Goal: Transaction & Acquisition: Purchase product/service

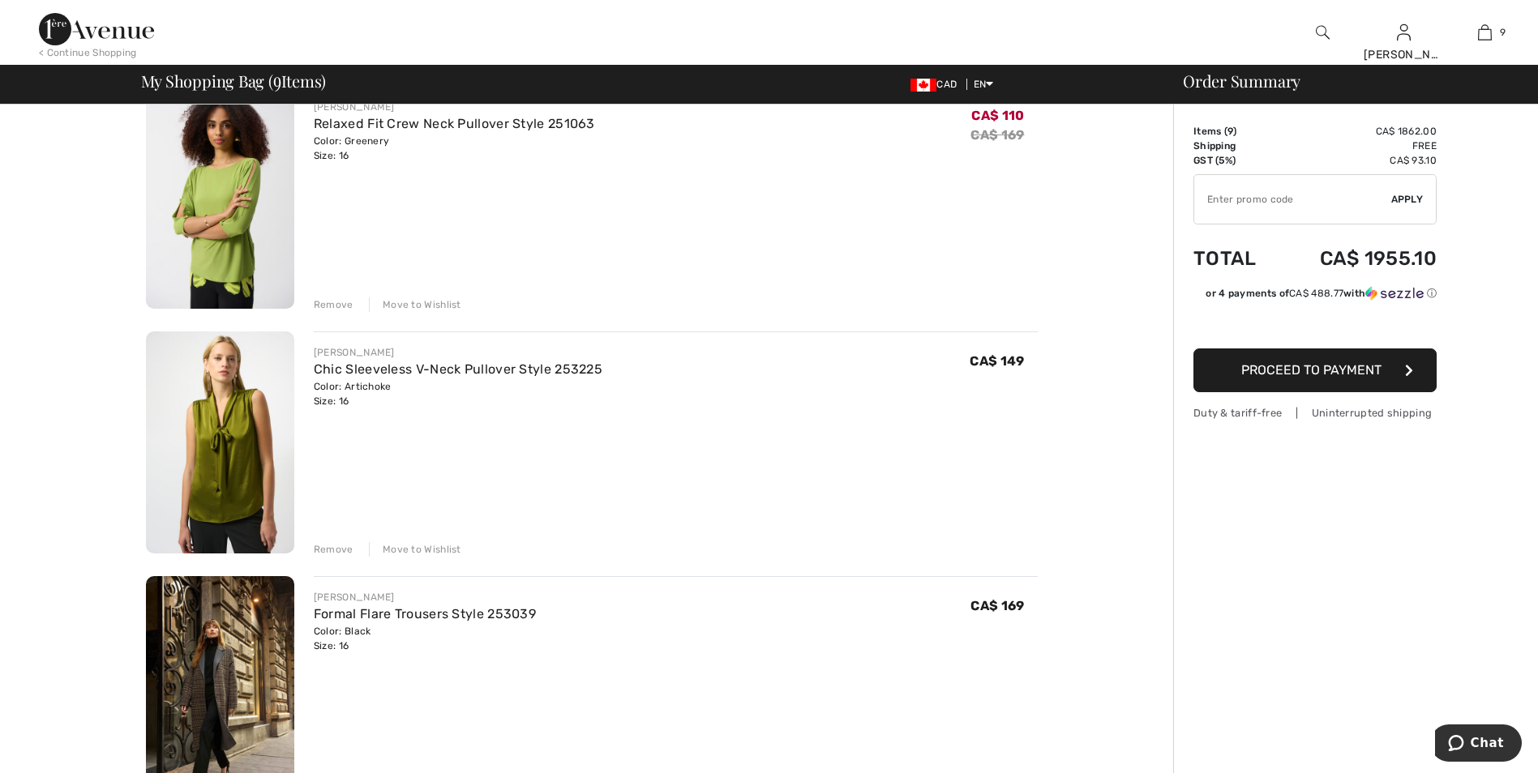
scroll to position [162, 0]
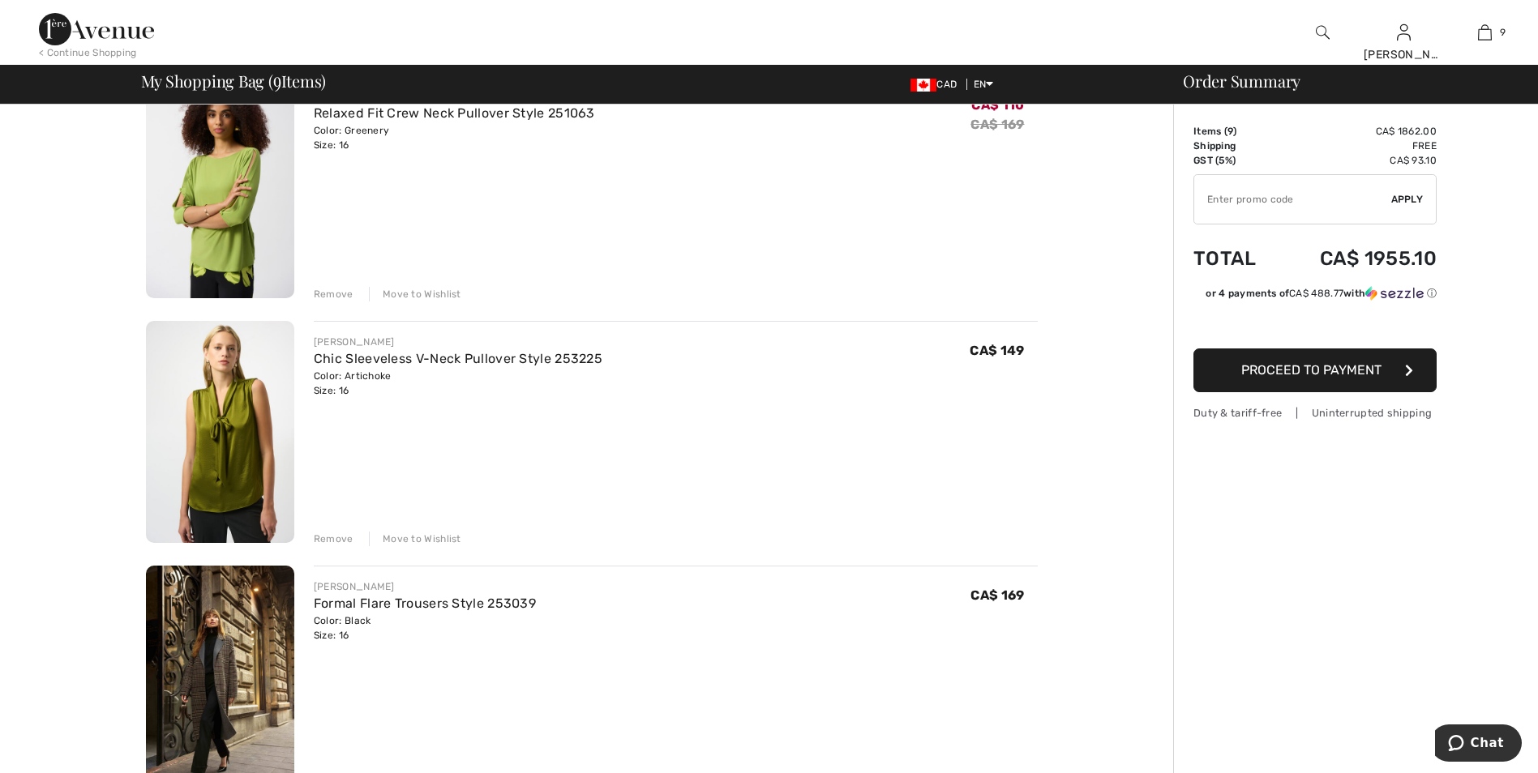
click at [344, 541] on div "Remove" at bounding box center [334, 539] width 40 height 15
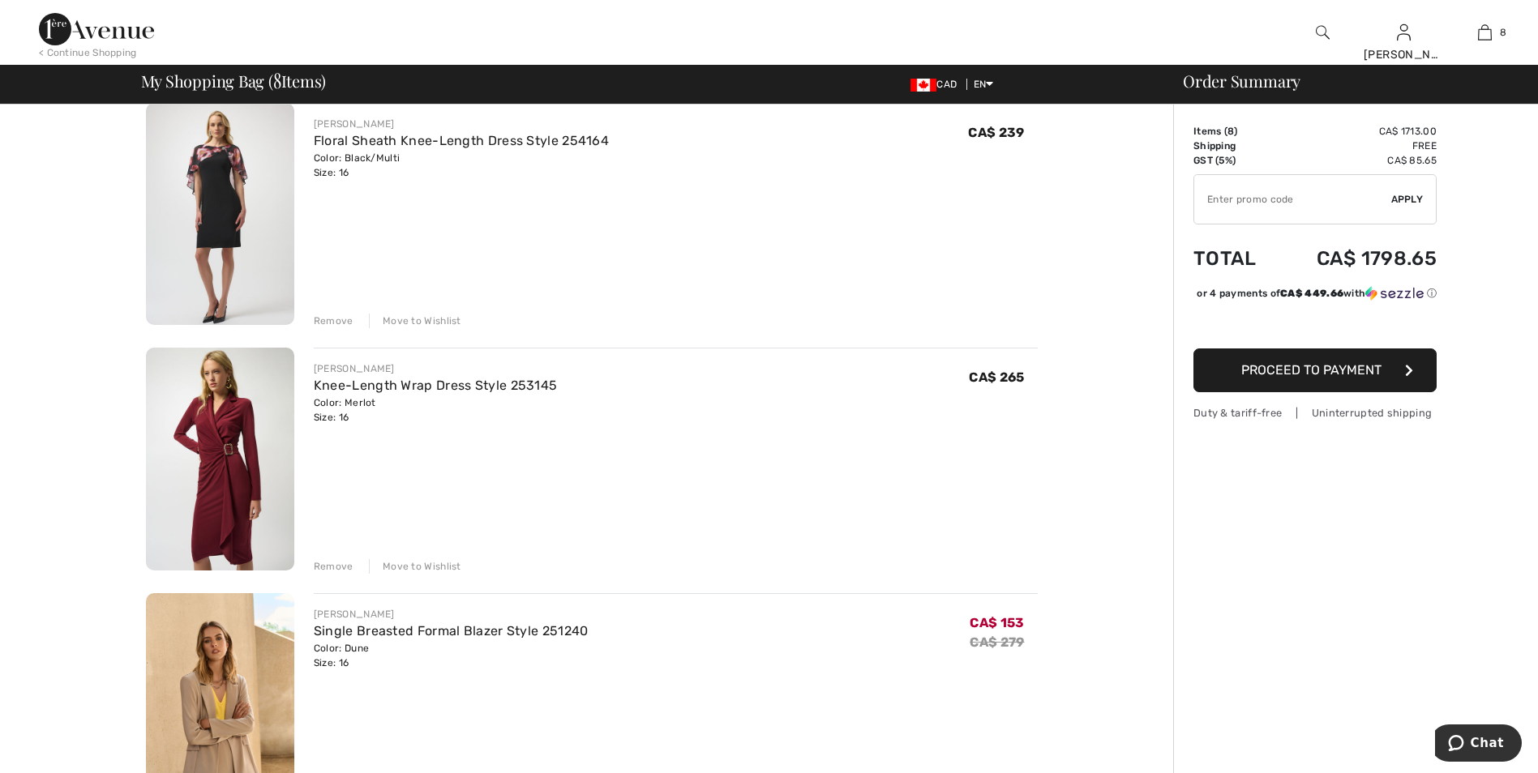
scroll to position [1135, 0]
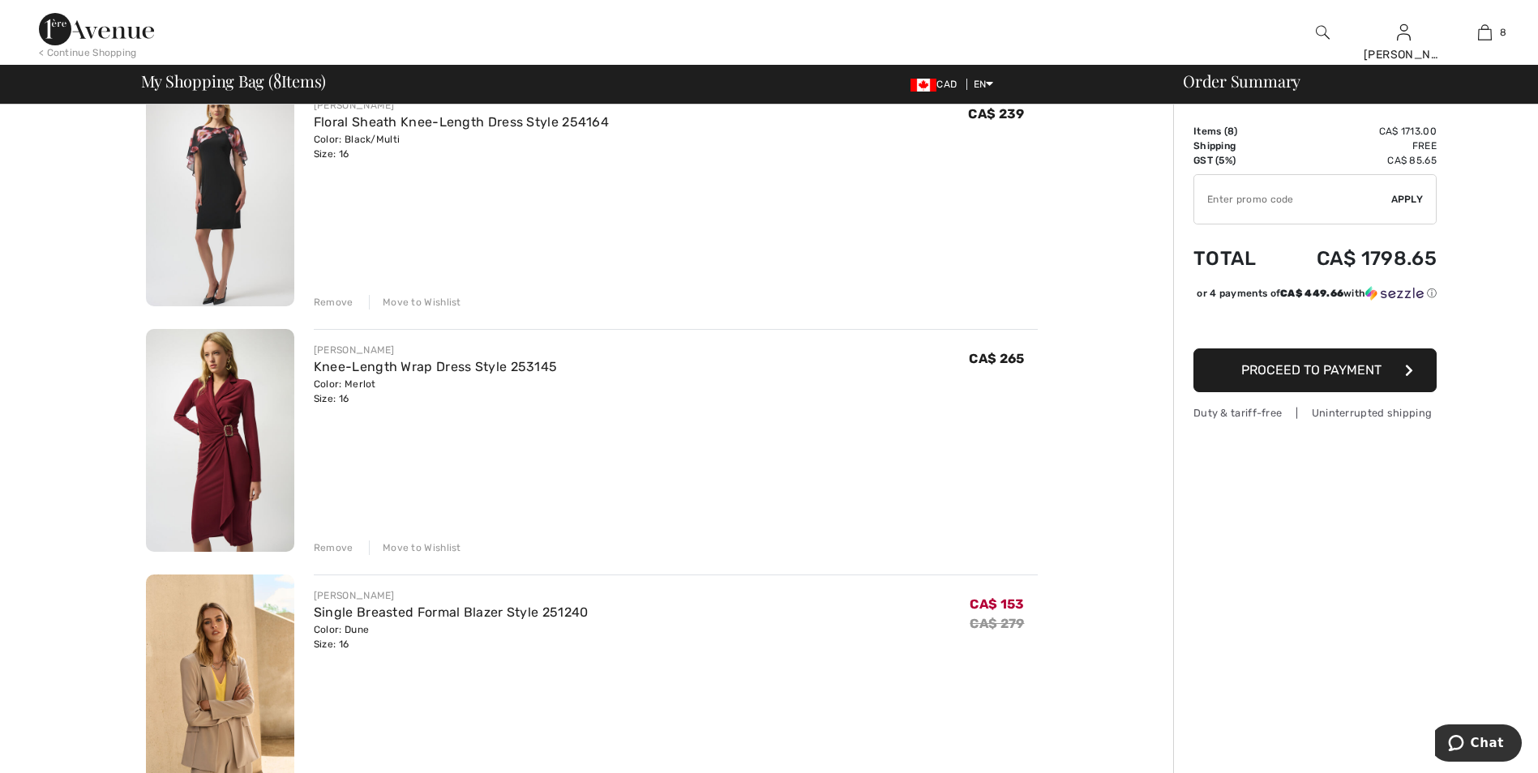
click at [340, 546] on div "Remove" at bounding box center [334, 548] width 40 height 15
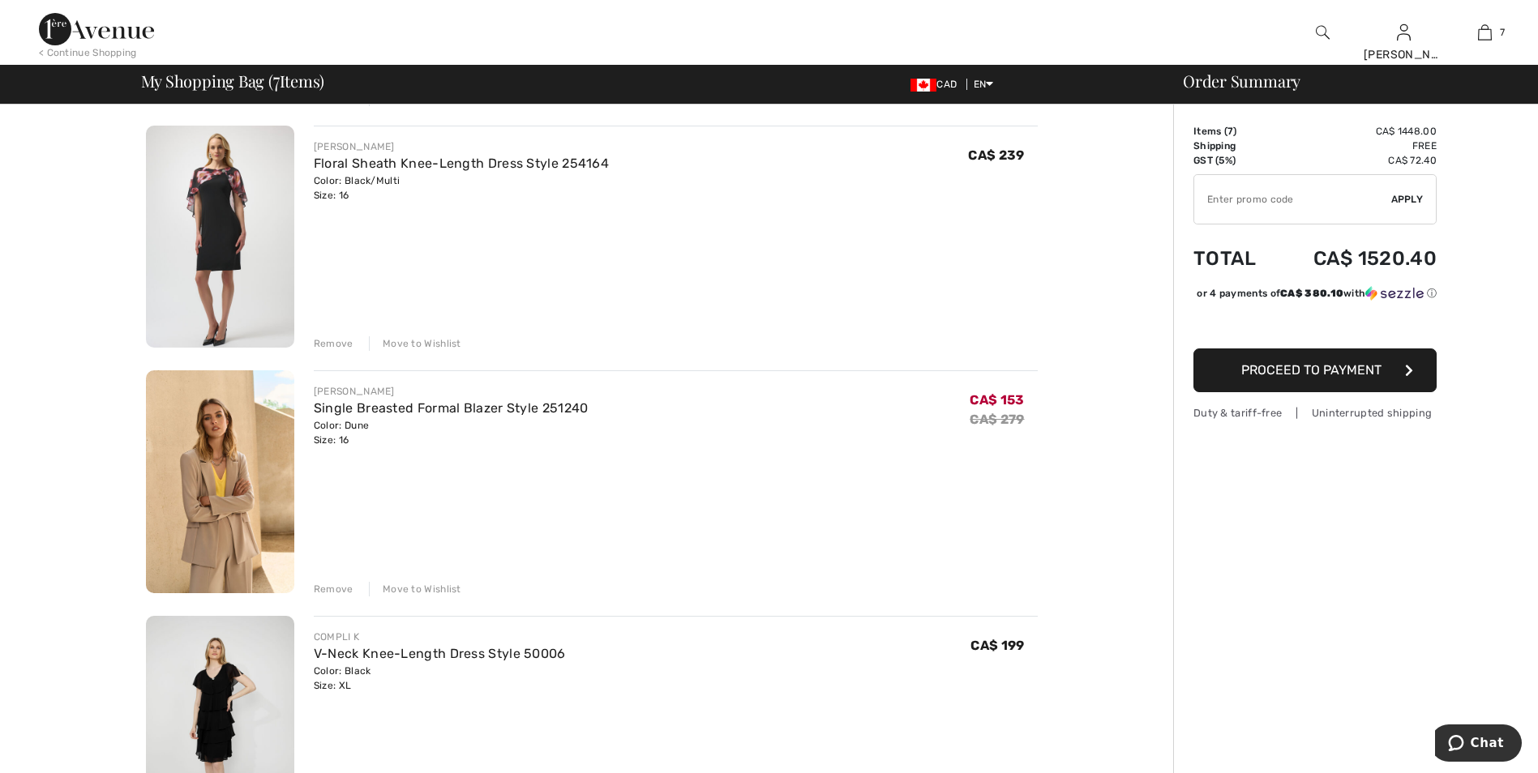
scroll to position [1054, 0]
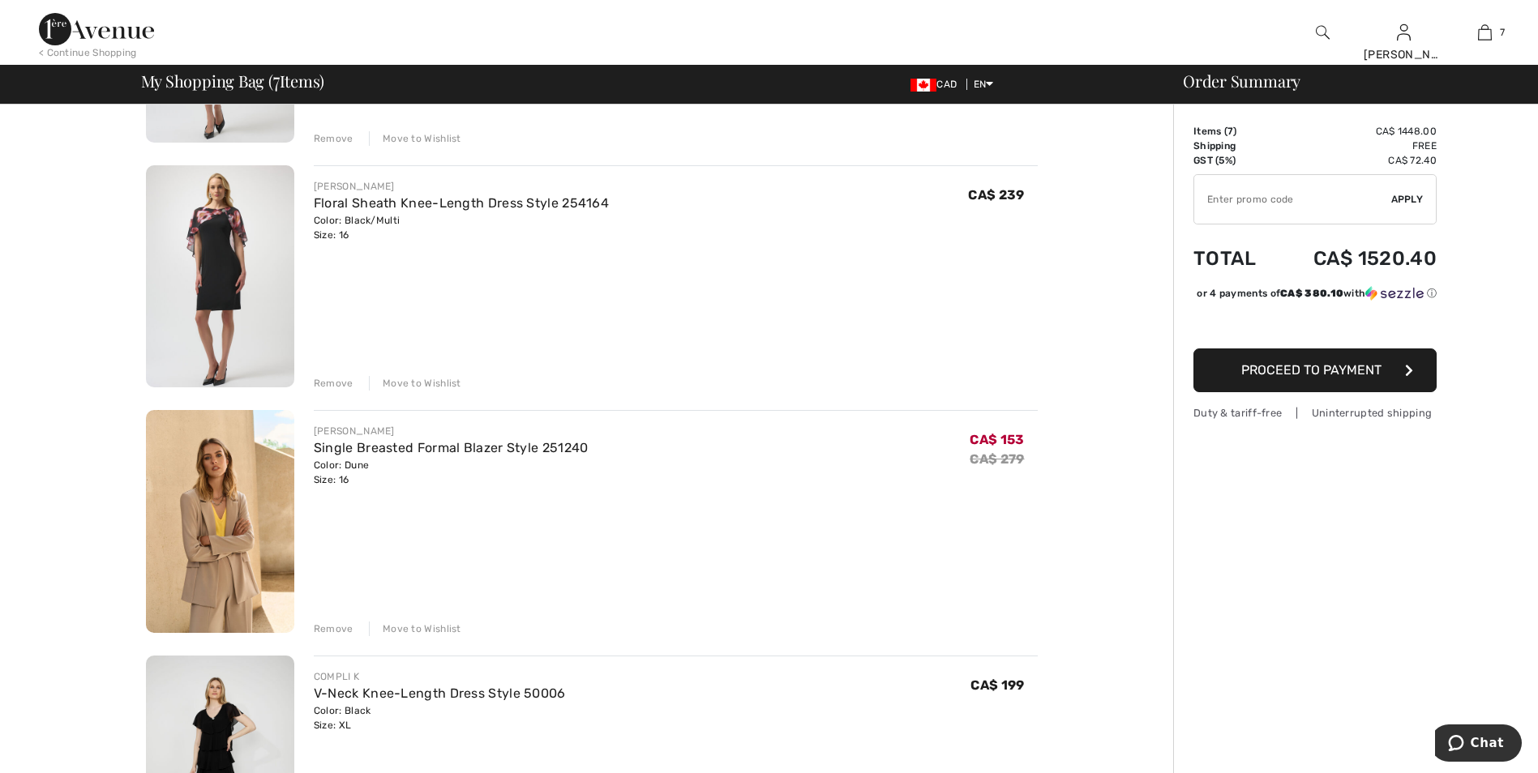
click at [231, 272] on img at bounding box center [220, 276] width 148 height 223
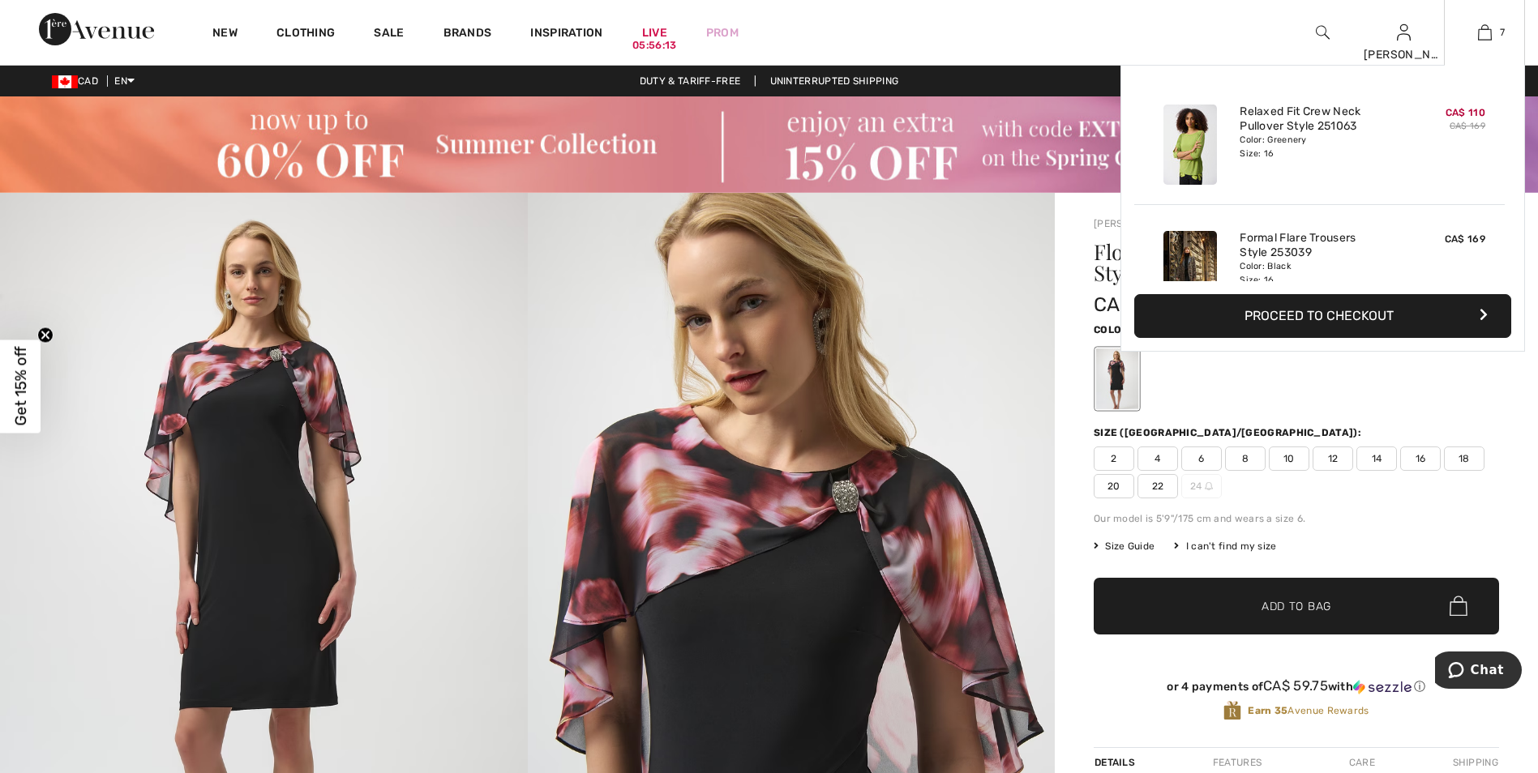
click at [1343, 315] on button "Proceed to Checkout" at bounding box center [1322, 316] width 377 height 44
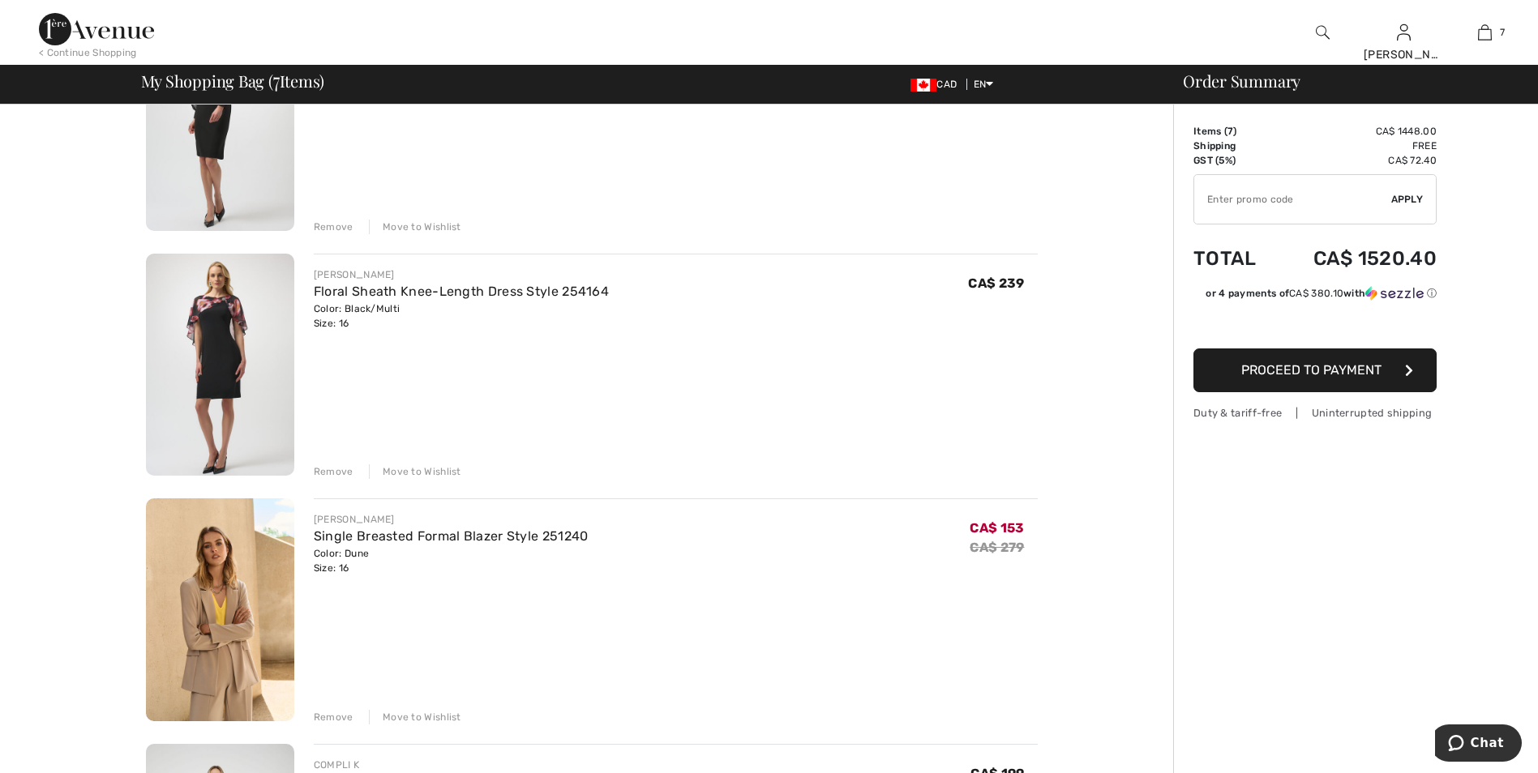
scroll to position [973, 0]
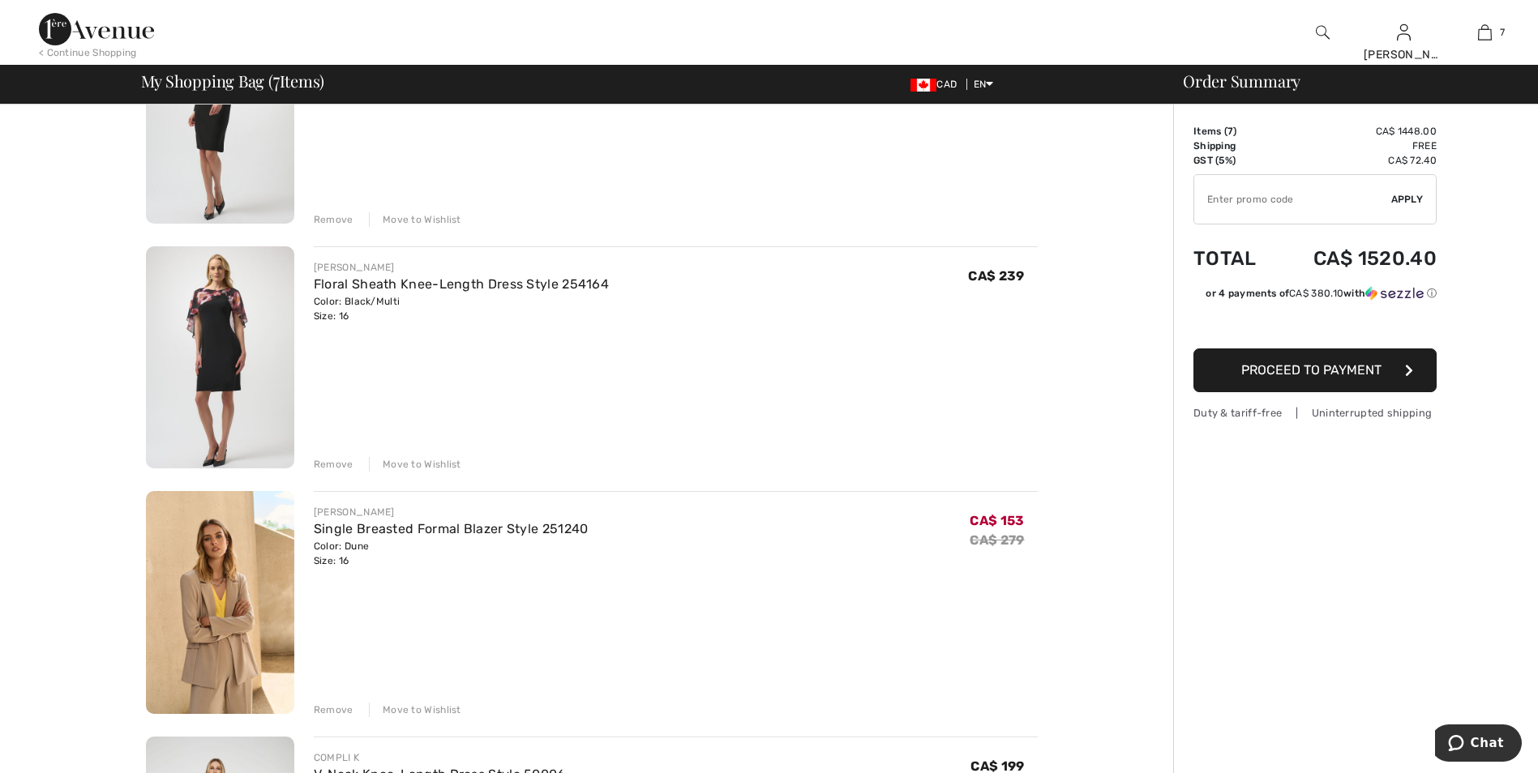
click at [339, 466] on div "Remove" at bounding box center [334, 464] width 40 height 15
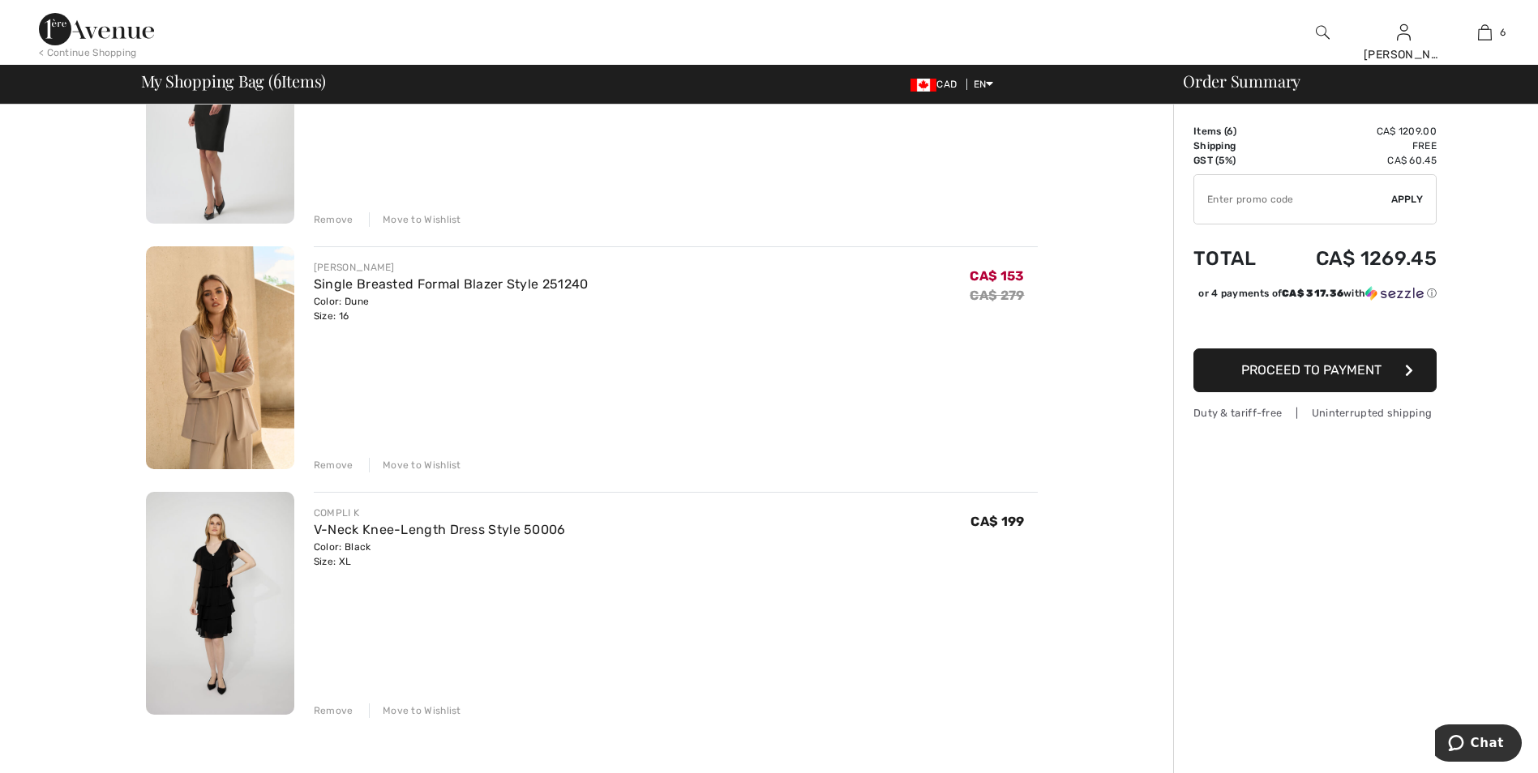
click at [107, 33] on img at bounding box center [96, 29] width 115 height 32
